Goal: Transaction & Acquisition: Purchase product/service

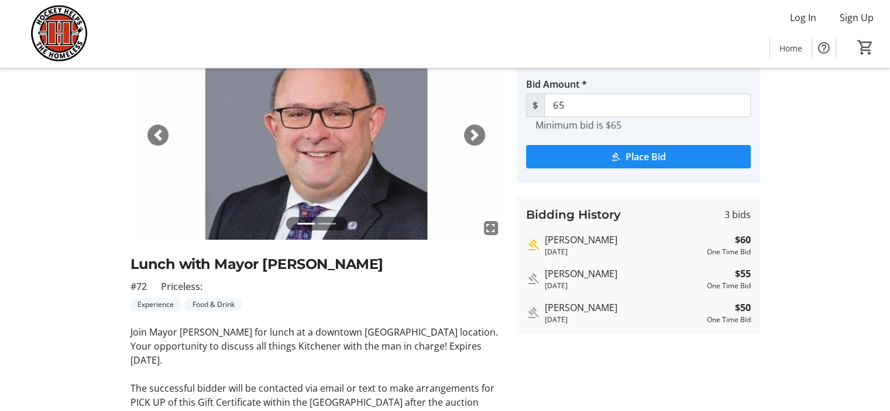
scroll to position [176, 0]
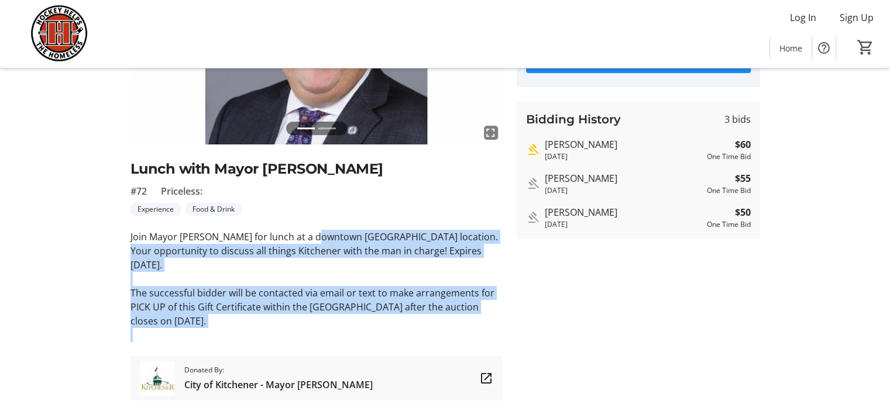
drag, startPoint x: 313, startPoint y: 233, endPoint x: 324, endPoint y: 320, distance: 87.3
click at [324, 320] on div "Join Mayor [PERSON_NAME] for lunch at a downtown [GEOGRAPHIC_DATA] location. Yo…" at bounding box center [317, 286] width 372 height 112
click at [325, 328] on p at bounding box center [317, 335] width 372 height 14
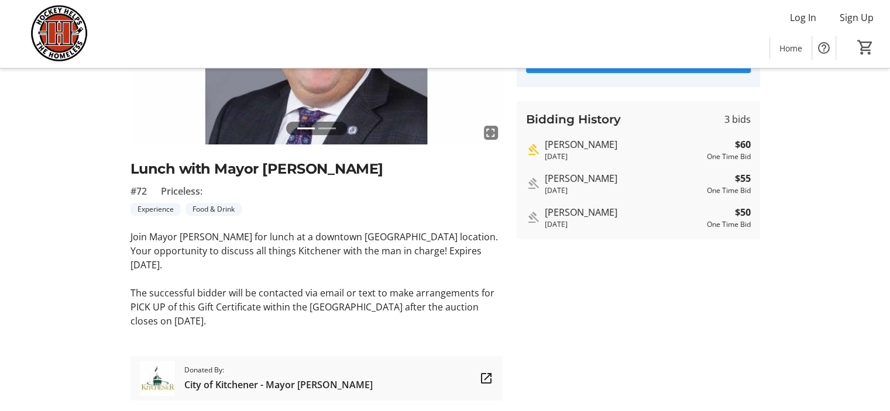
drag, startPoint x: 310, startPoint y: 243, endPoint x: 311, endPoint y: 223, distance: 19.9
click at [311, 223] on div "fullscreen fullscreen Previous Next Lunch with Mayor [PERSON_NAME] #72 Priceles…" at bounding box center [317, 168] width 372 height 466
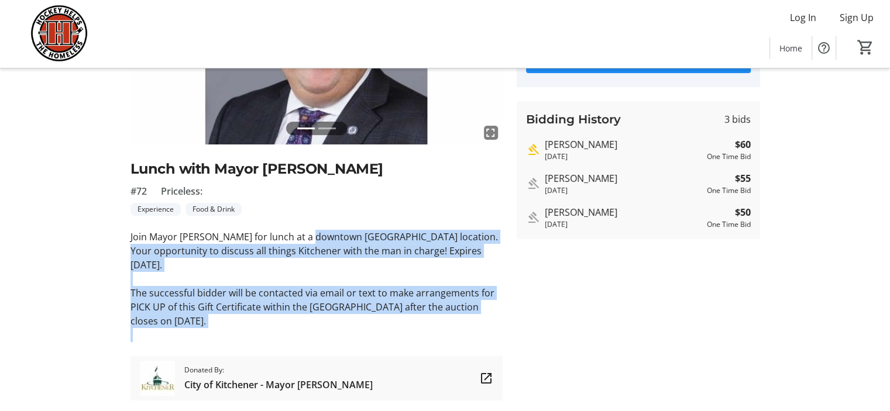
drag, startPoint x: 315, startPoint y: 252, endPoint x: 321, endPoint y: 320, distance: 68.1
click at [321, 320] on div "fullscreen fullscreen Previous Next Lunch with Mayor [PERSON_NAME] #72 Priceles…" at bounding box center [317, 168] width 372 height 466
click at [321, 328] on p at bounding box center [317, 335] width 372 height 14
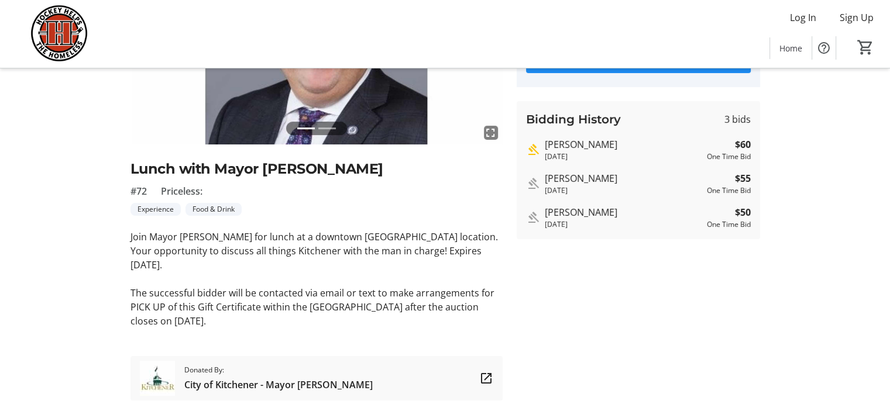
drag, startPoint x: 316, startPoint y: 258, endPoint x: 315, endPoint y: 227, distance: 31.0
click at [315, 227] on div "fullscreen fullscreen Previous Next Lunch with Mayor [PERSON_NAME] #72 Priceles…" at bounding box center [317, 168] width 372 height 466
click at [626, 335] on tr-auction-item-bidding-ui "One Time Bid Auto Bid Bid Amount * $ 65 Minimum bid is $65 Place Bid Bidding Hi…" at bounding box center [639, 168] width 258 height 466
drag, startPoint x: 585, startPoint y: 140, endPoint x: 770, endPoint y: 154, distance: 185.4
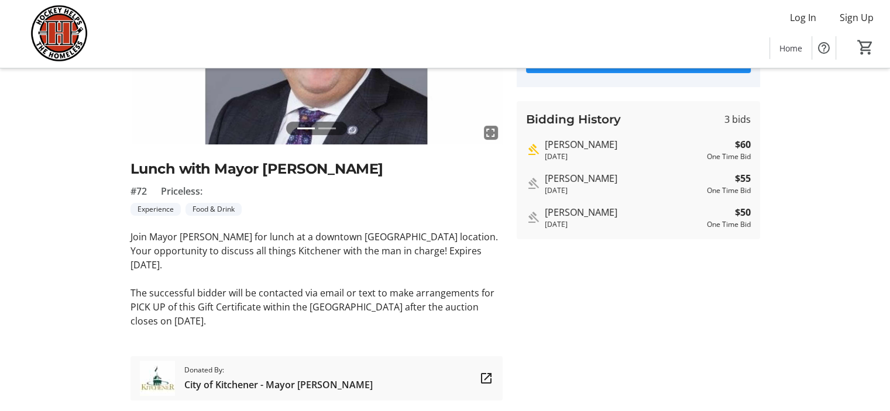
click at [770, 154] on div "fullscreen fullscreen Previous Next Lunch with Mayor [PERSON_NAME] #72 Priceles…" at bounding box center [445, 168] width 773 height 466
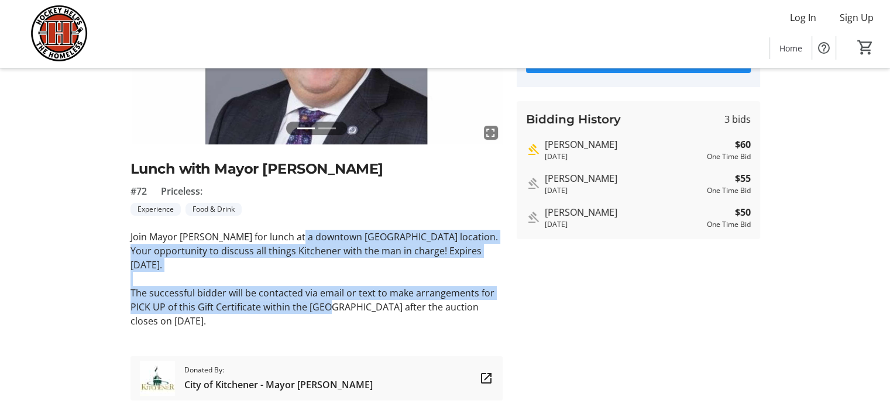
drag, startPoint x: 295, startPoint y: 238, endPoint x: 328, endPoint y: 296, distance: 66.9
click at [328, 296] on div "Join Mayor [PERSON_NAME] for lunch at a downtown [GEOGRAPHIC_DATA] location. Yo…" at bounding box center [317, 286] width 372 height 112
click at [328, 296] on p "The successful bidder will be contacted via email or text to make arrangements …" at bounding box center [317, 307] width 372 height 42
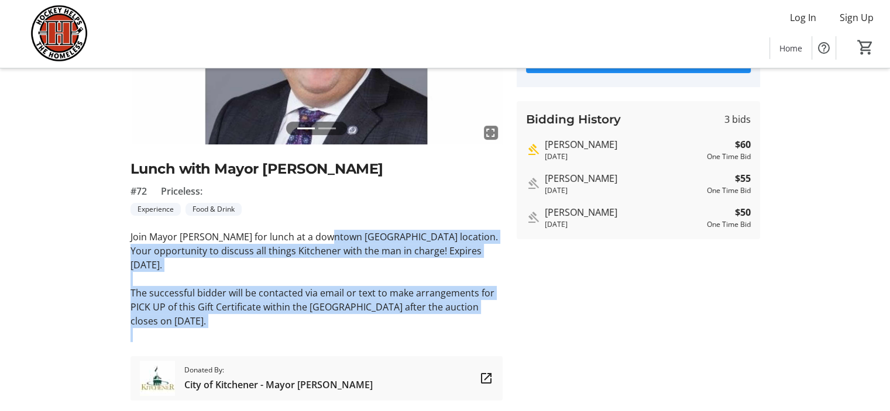
drag, startPoint x: 316, startPoint y: 317, endPoint x: 323, endPoint y: 232, distance: 84.5
click at [323, 232] on div "Join Mayor [PERSON_NAME] for lunch at a downtown [GEOGRAPHIC_DATA] location. Yo…" at bounding box center [317, 286] width 372 height 112
click at [323, 232] on p "Join Mayor [PERSON_NAME] for lunch at a downtown [GEOGRAPHIC_DATA] location. Yo…" at bounding box center [317, 251] width 372 height 42
drag, startPoint x: 321, startPoint y: 267, endPoint x: 321, endPoint y: 306, distance: 39.2
click at [321, 306] on div "Join Mayor [PERSON_NAME] for lunch at a downtown [GEOGRAPHIC_DATA] location. Yo…" at bounding box center [317, 286] width 372 height 112
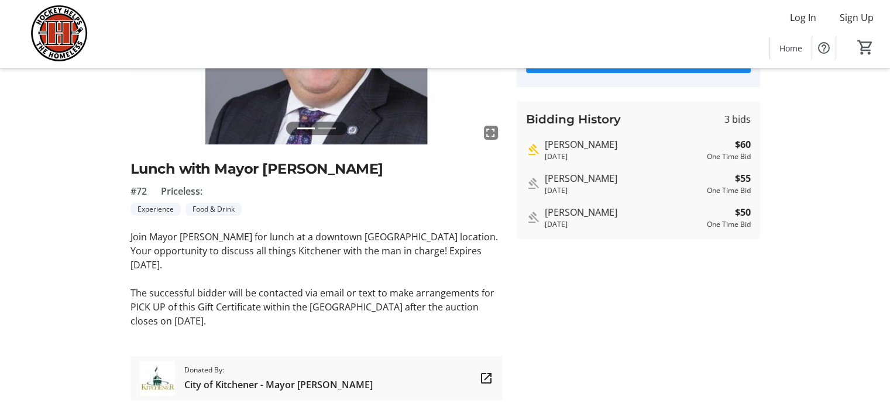
click at [317, 328] on p at bounding box center [317, 335] width 372 height 14
